Goal: Information Seeking & Learning: Learn about a topic

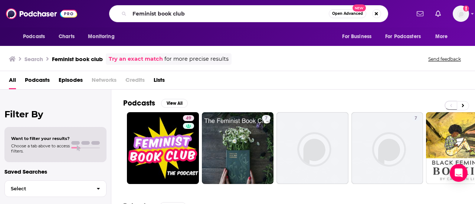
click at [115, 14] on div "Feminist book club Open Advanced New" at bounding box center [248, 13] width 279 height 17
type input "Opening Arguments"
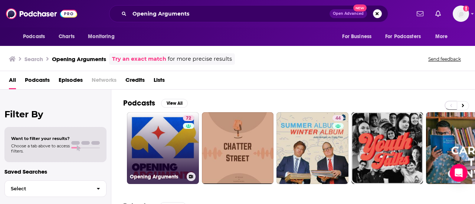
click at [158, 145] on link "72 Opening Arguments" at bounding box center [163, 148] width 72 height 72
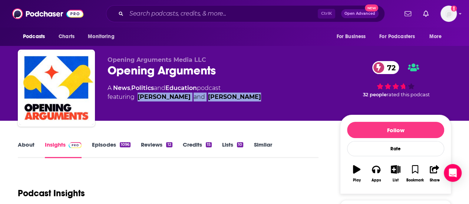
drag, startPoint x: 137, startPoint y: 96, endPoint x: 247, endPoint y: 95, distance: 109.8
click at [247, 95] on div "A News , Politics and Education podcast featuring [PERSON_NAME] and [PERSON_NAM…" at bounding box center [218, 93] width 221 height 18
copy span "[PERSON_NAME] and [PERSON_NAME]"
